Goal: Task Accomplishment & Management: Manage account settings

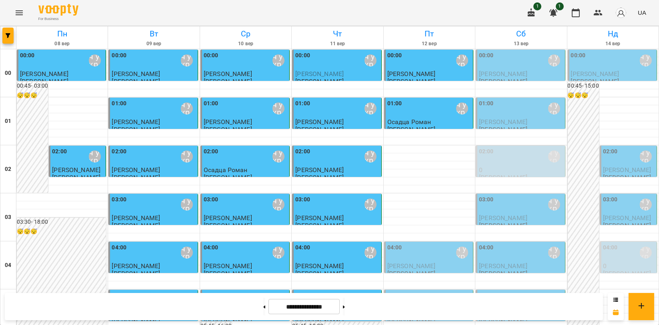
scroll to position [89, 0]
click at [613, 263] on p "0" at bounding box center [629, 266] width 52 height 7
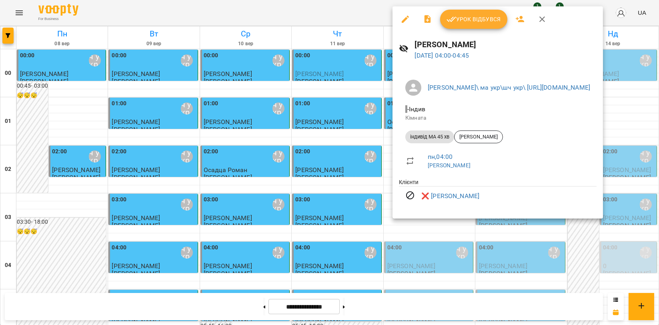
click at [541, 22] on icon "button" at bounding box center [542, 19] width 10 height 10
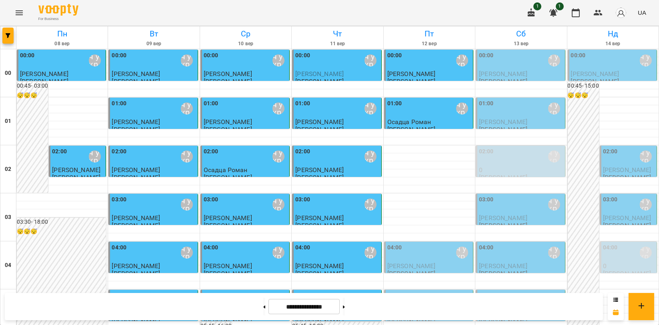
click at [620, 195] on div "03:00 [PERSON_NAME]\ ма укр\шч укр\ [URL][DOMAIN_NAME]" at bounding box center [629, 204] width 52 height 18
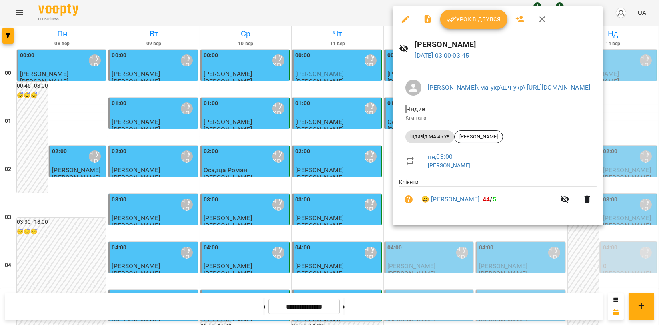
click at [539, 19] on icon "button" at bounding box center [542, 19] width 10 height 10
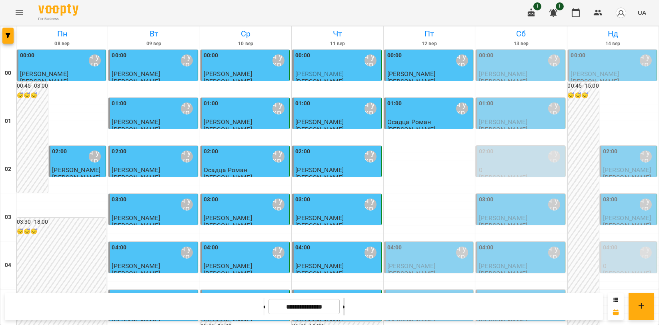
click at [345, 303] on button at bounding box center [344, 307] width 2 height 18
type input "**********"
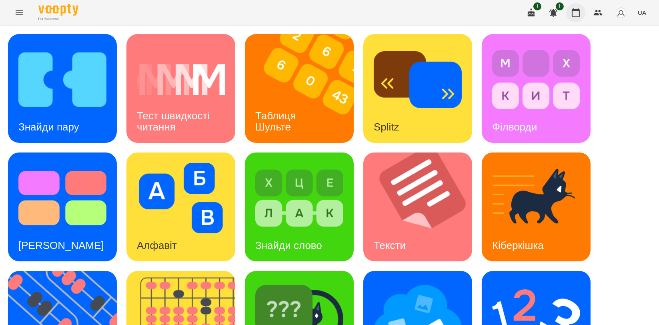
click at [571, 12] on button "button" at bounding box center [575, 12] width 19 height 19
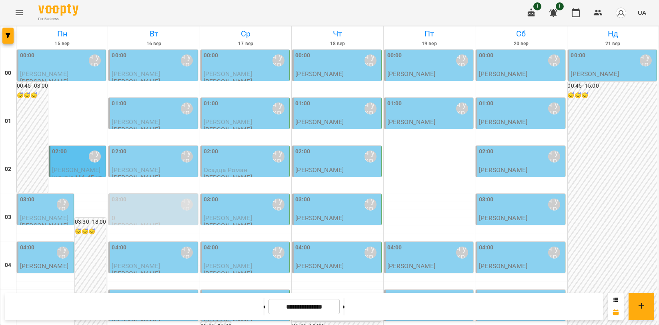
click at [178, 219] on p "0" at bounding box center [154, 217] width 84 height 7
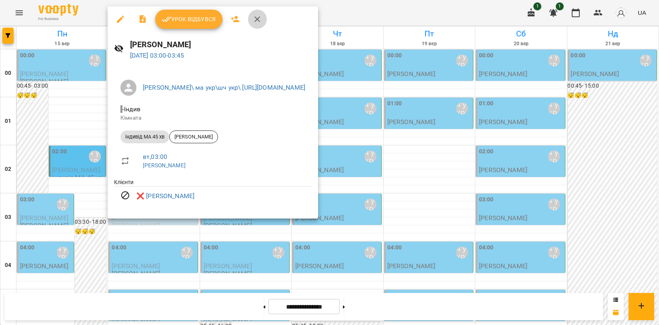
click at [249, 23] on button "button" at bounding box center [257, 19] width 19 height 19
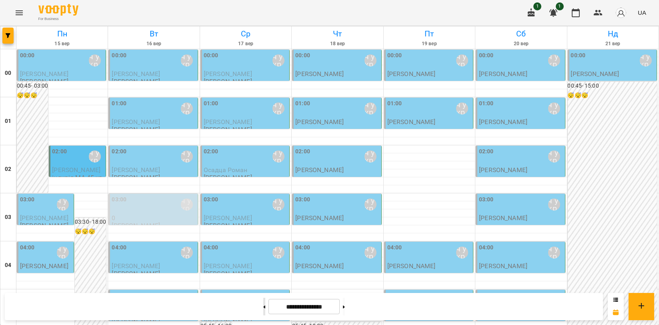
click at [263, 309] on button at bounding box center [264, 307] width 2 height 18
type input "**********"
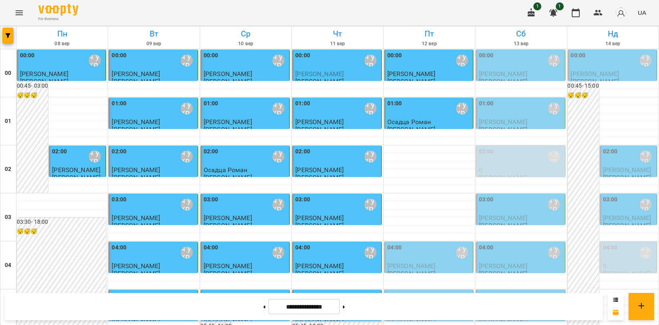
scroll to position [913, 0]
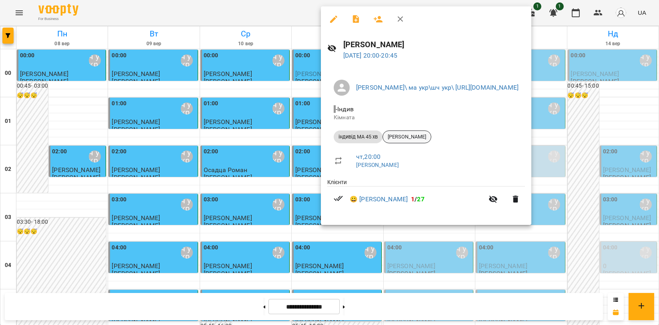
click at [420, 130] on div "[PERSON_NAME]" at bounding box center [407, 136] width 49 height 13
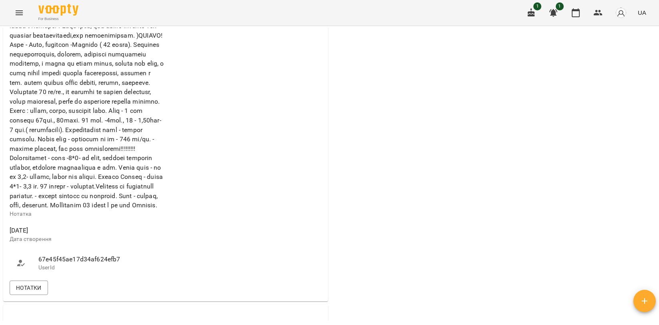
scroll to position [533, 0]
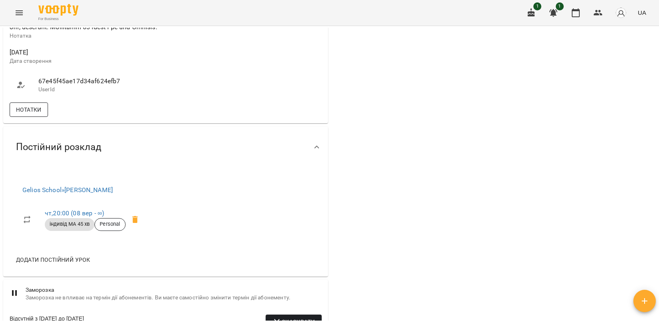
click at [35, 117] on button "Нотатки" at bounding box center [29, 109] width 38 height 14
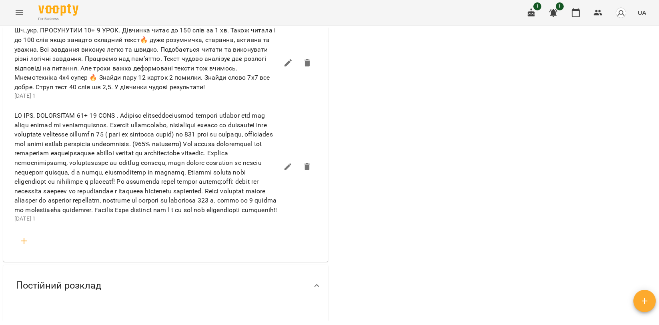
scroll to position [934, 0]
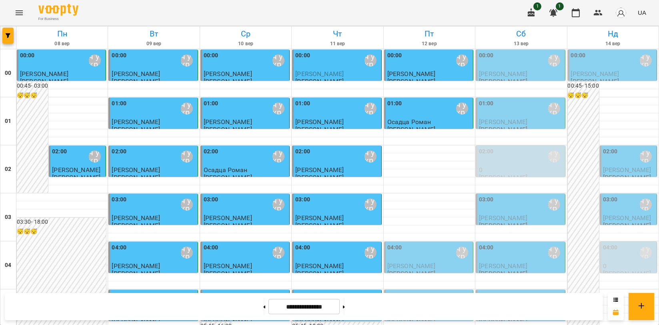
scroll to position [913, 0]
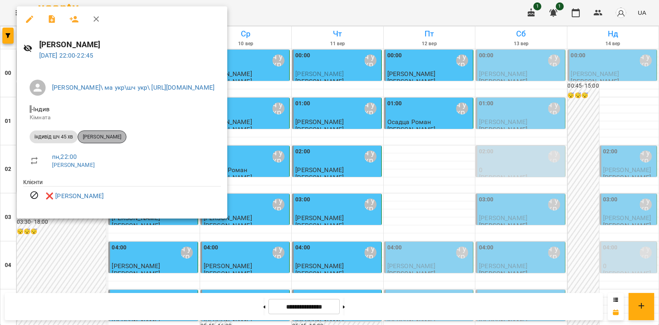
click at [108, 135] on span "[PERSON_NAME]" at bounding box center [102, 136] width 48 height 7
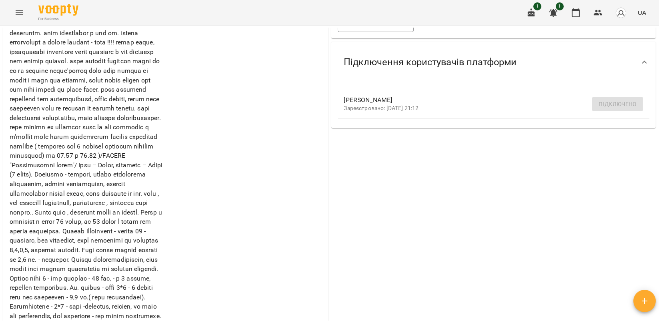
scroll to position [222, 0]
